Goal: Task Accomplishment & Management: Complete application form

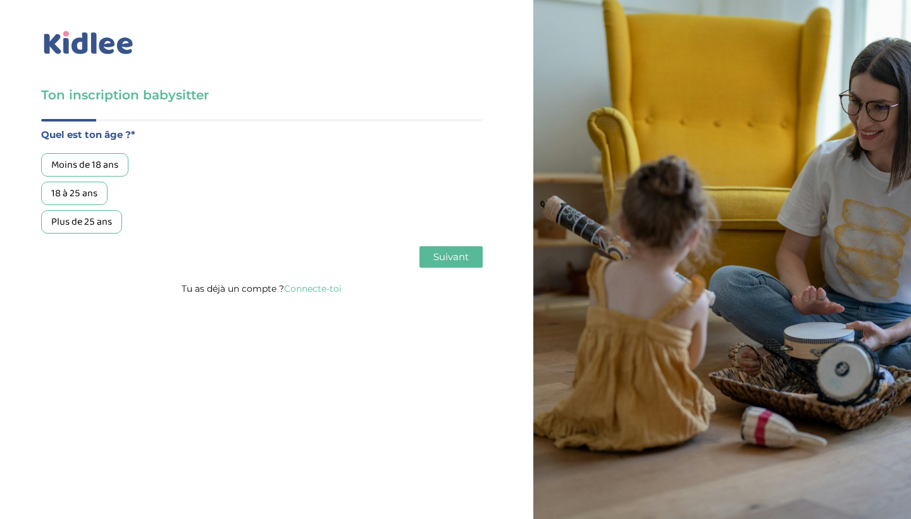
click at [79, 203] on div "18 à 25 ans" at bounding box center [74, 193] width 66 height 23
click at [452, 258] on span "Suivant" at bounding box center [450, 257] width 35 height 12
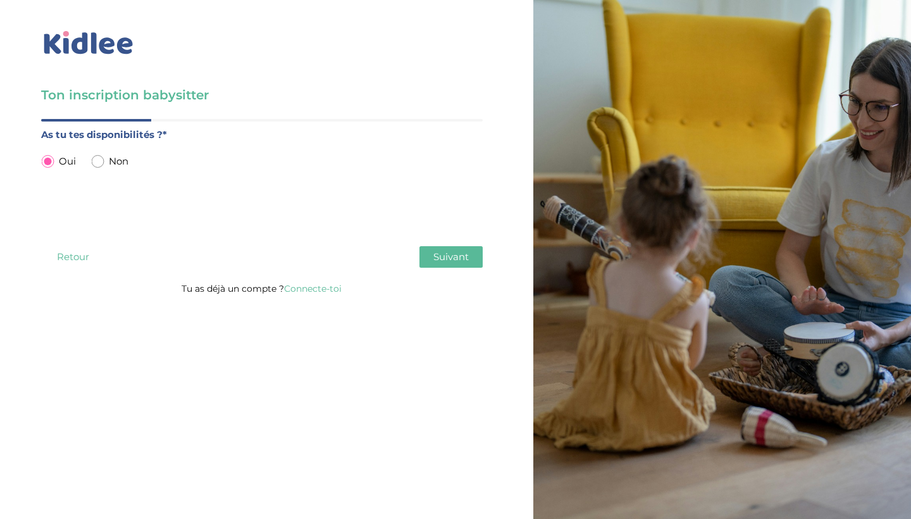
click at [452, 256] on span "Suivant" at bounding box center [450, 257] width 35 height 12
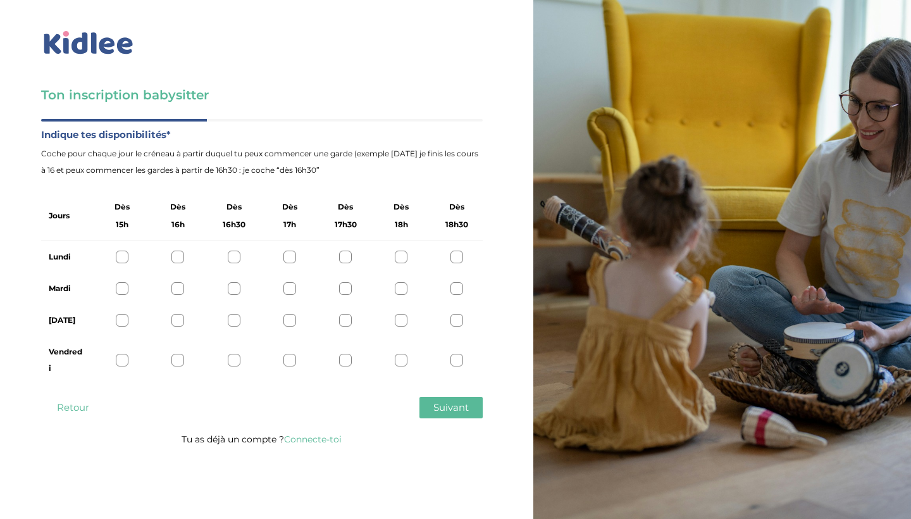
click at [116, 255] on div at bounding box center [122, 257] width 13 height 13
click at [125, 285] on div at bounding box center [122, 288] width 13 height 13
click at [123, 318] on div at bounding box center [122, 320] width 13 height 13
click at [116, 358] on div at bounding box center [122, 360] width 13 height 13
click at [443, 411] on span "Suivant" at bounding box center [450, 407] width 35 height 12
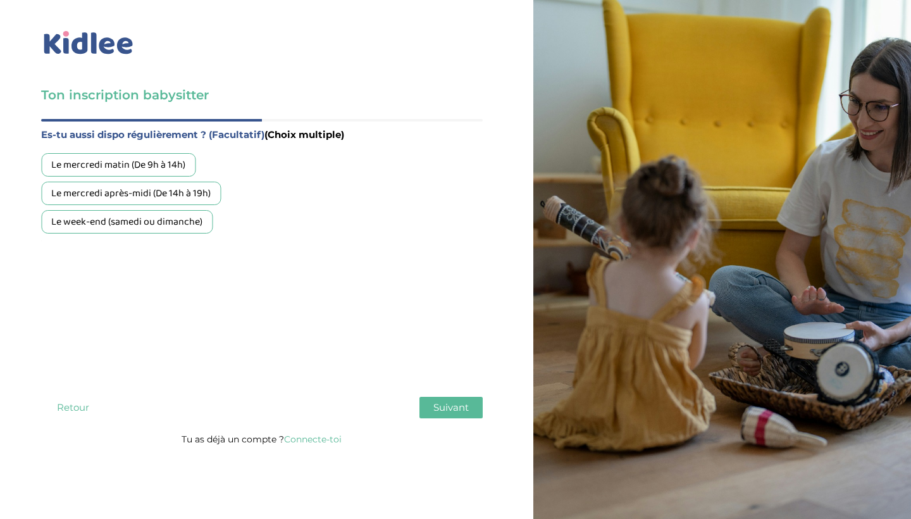
click at [175, 165] on div "Le mercredi matin (De 9h à 14h)" at bounding box center [118, 164] width 154 height 23
click at [174, 197] on div "Le mercredi après-midi (De 14h à 19h)" at bounding box center [131, 193] width 180 height 23
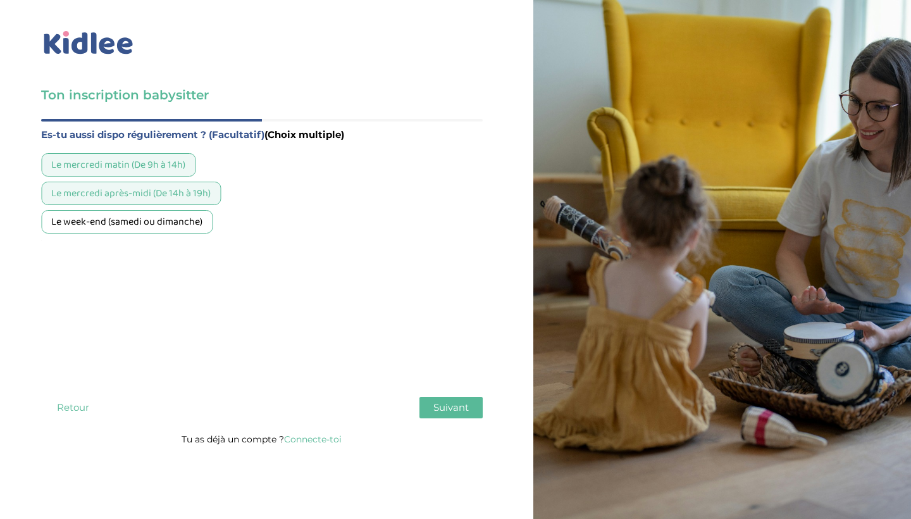
click at [172, 225] on div "Le week-end (samedi ou dimanche)" at bounding box center [126, 221] width 171 height 23
click at [440, 408] on span "Suivant" at bounding box center [450, 407] width 35 height 12
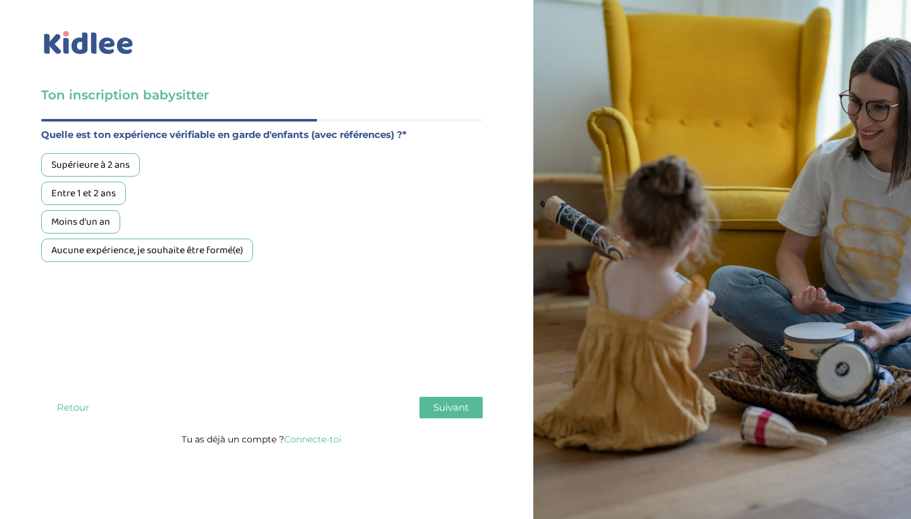
click at [109, 171] on div "Supérieure à 2 ans" at bounding box center [90, 164] width 99 height 23
click at [107, 201] on div "Entre 1 et 2 ans" at bounding box center [83, 193] width 85 height 23
click at [105, 160] on div "Supérieure à 2 ans" at bounding box center [90, 164] width 99 height 23
click at [434, 408] on span "Suivant" at bounding box center [450, 407] width 35 height 12
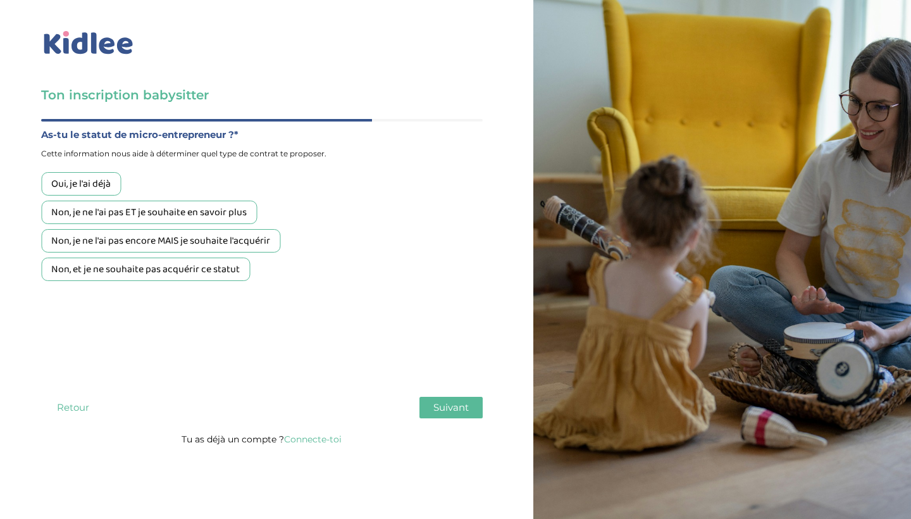
click at [113, 189] on div "Oui, je l'ai déjà" at bounding box center [81, 183] width 80 height 23
click at [449, 408] on span "Suivant" at bounding box center [450, 407] width 35 height 12
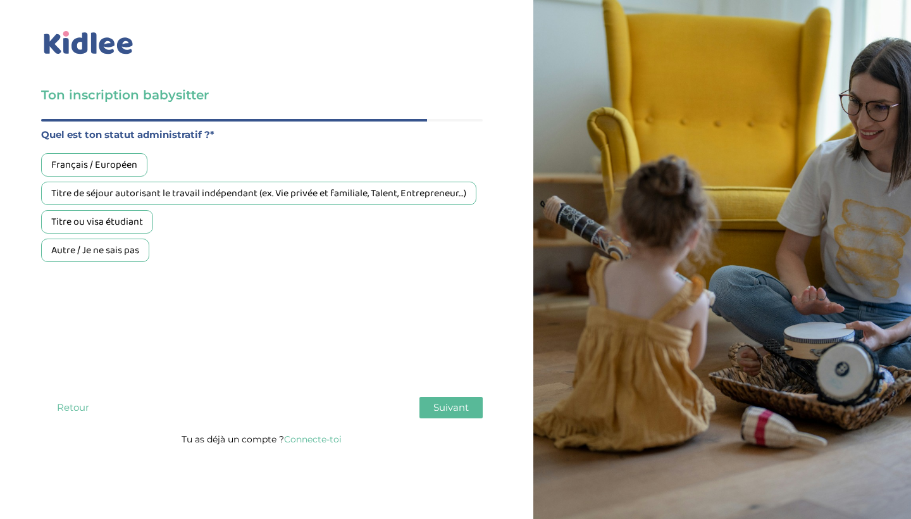
click at [132, 165] on div "Français / Européen" at bounding box center [94, 164] width 106 height 23
click at [455, 404] on span "Suivant" at bounding box center [450, 407] width 35 height 12
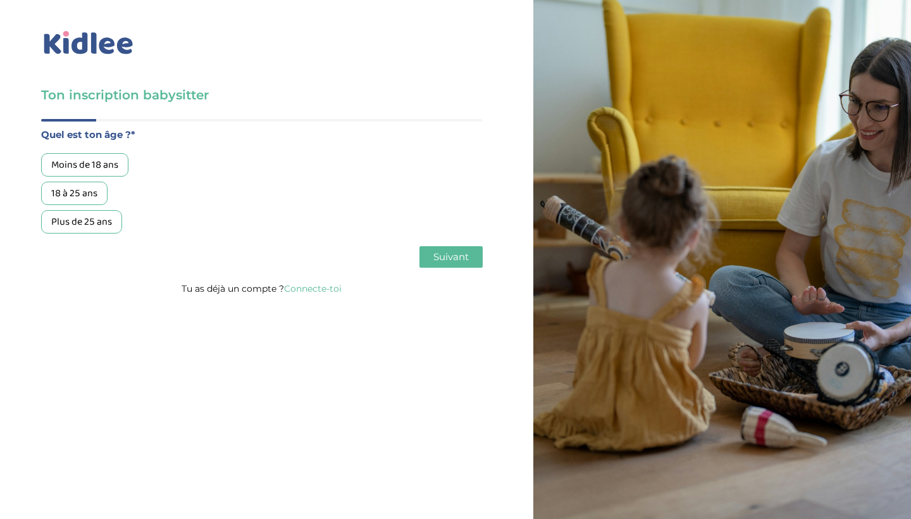
click at [319, 296] on p "Tu as déjà un compte ? Connecte-toi" at bounding box center [262, 288] width 442 height 16
click at [319, 290] on link "Connecte-toi" at bounding box center [313, 288] width 58 height 11
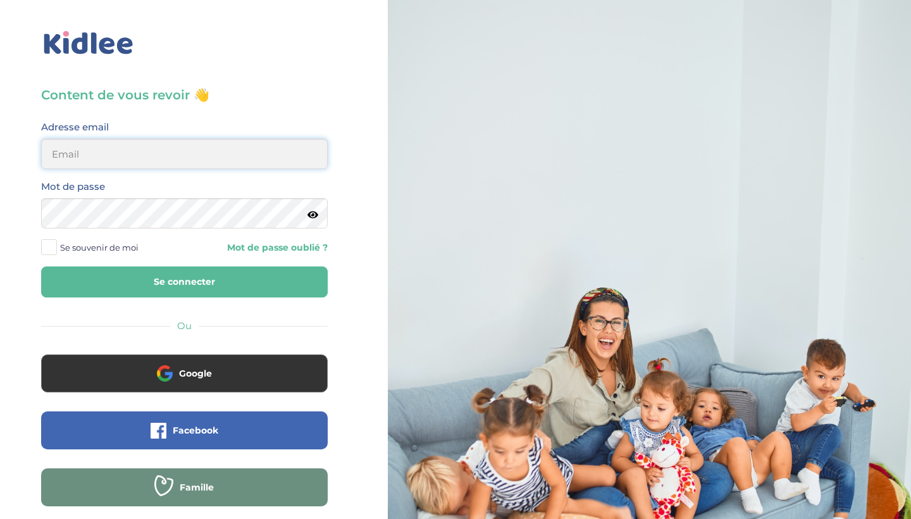
type input "fanny.behmo@gmail.com"
click at [184, 282] on button "Se connecter" at bounding box center [184, 281] width 287 height 31
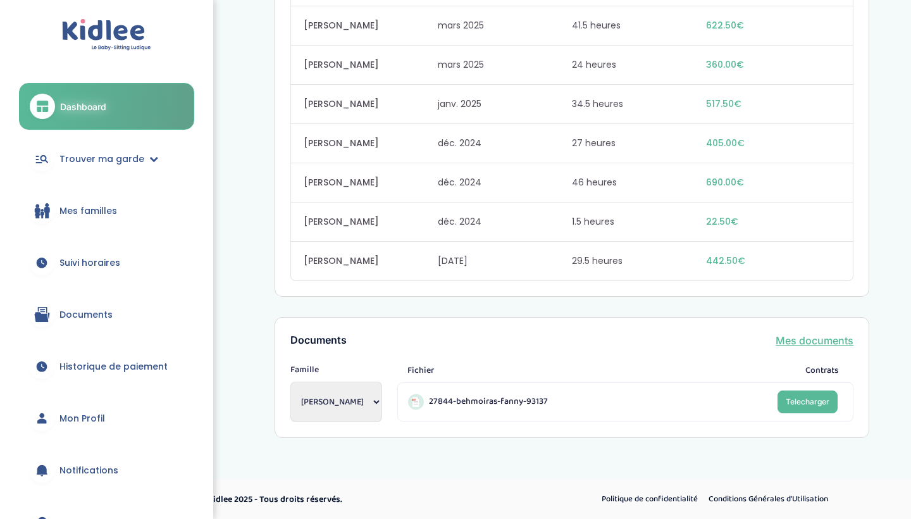
scroll to position [1337, 0]
click at [121, 158] on span "Trouver ma garde" at bounding box center [101, 159] width 85 height 13
